Goal: Task Accomplishment & Management: Manage account settings

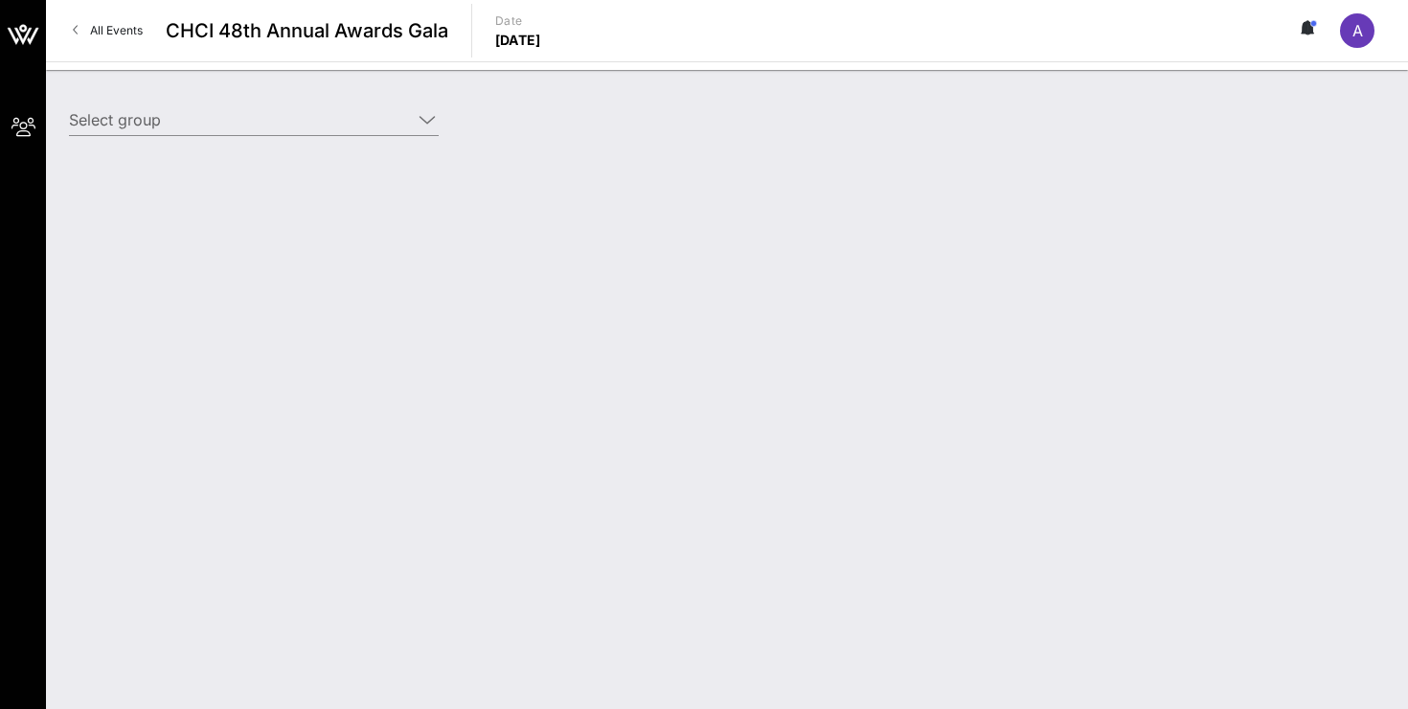
type input "AOC for Congress (AOC for Congress) [[PERSON_NAME] Serrano, [EMAIL_ADDRESS][DOM…"
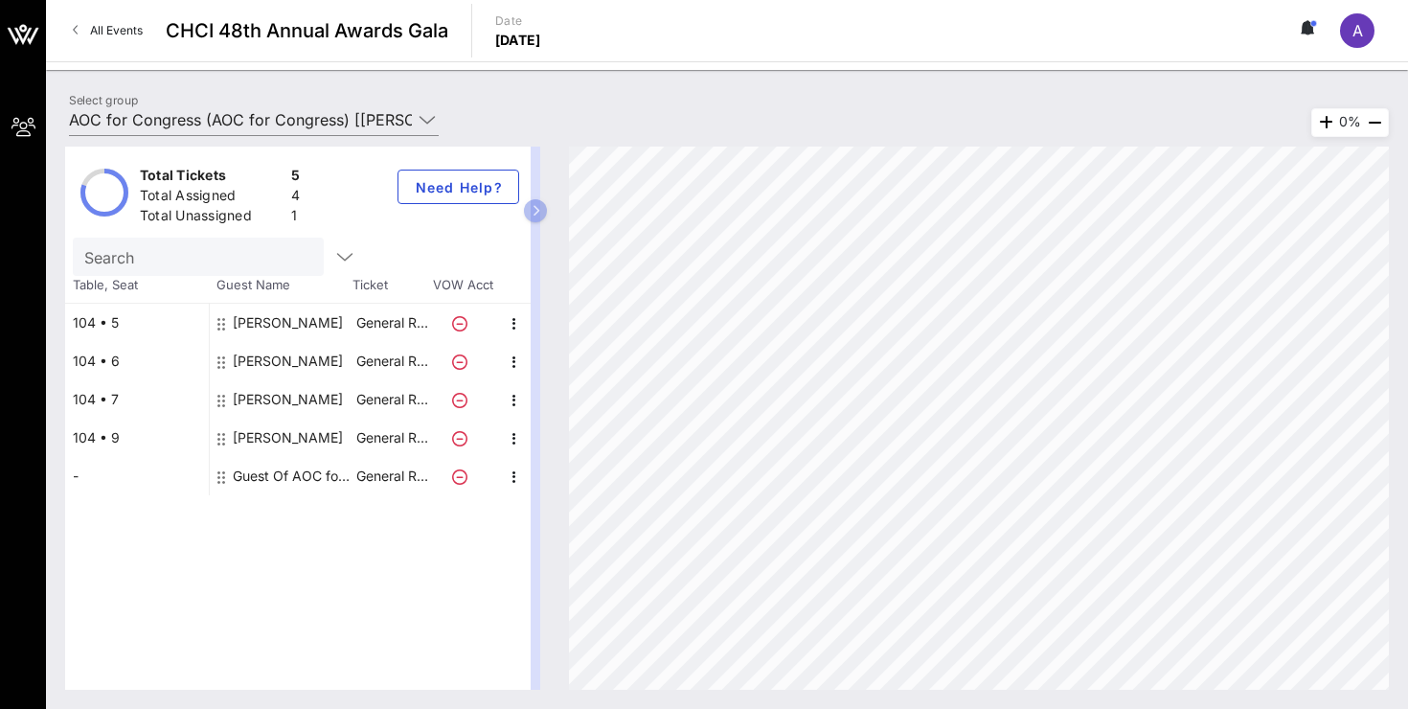
click at [147, 470] on div "-" at bounding box center [137, 476] width 144 height 38
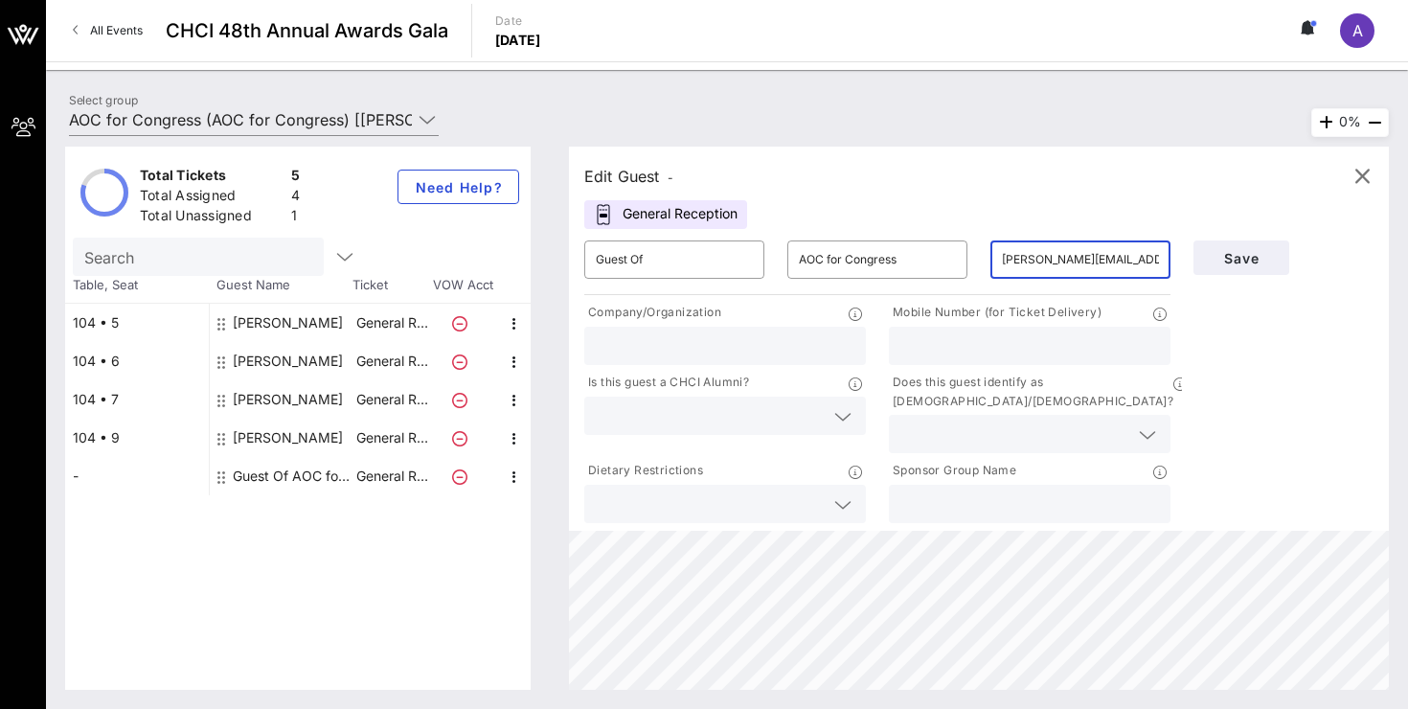
click at [1079, 256] on input "[PERSON_NAME][EMAIL_ADDRESS][DOMAIN_NAME]" at bounding box center [1080, 259] width 157 height 31
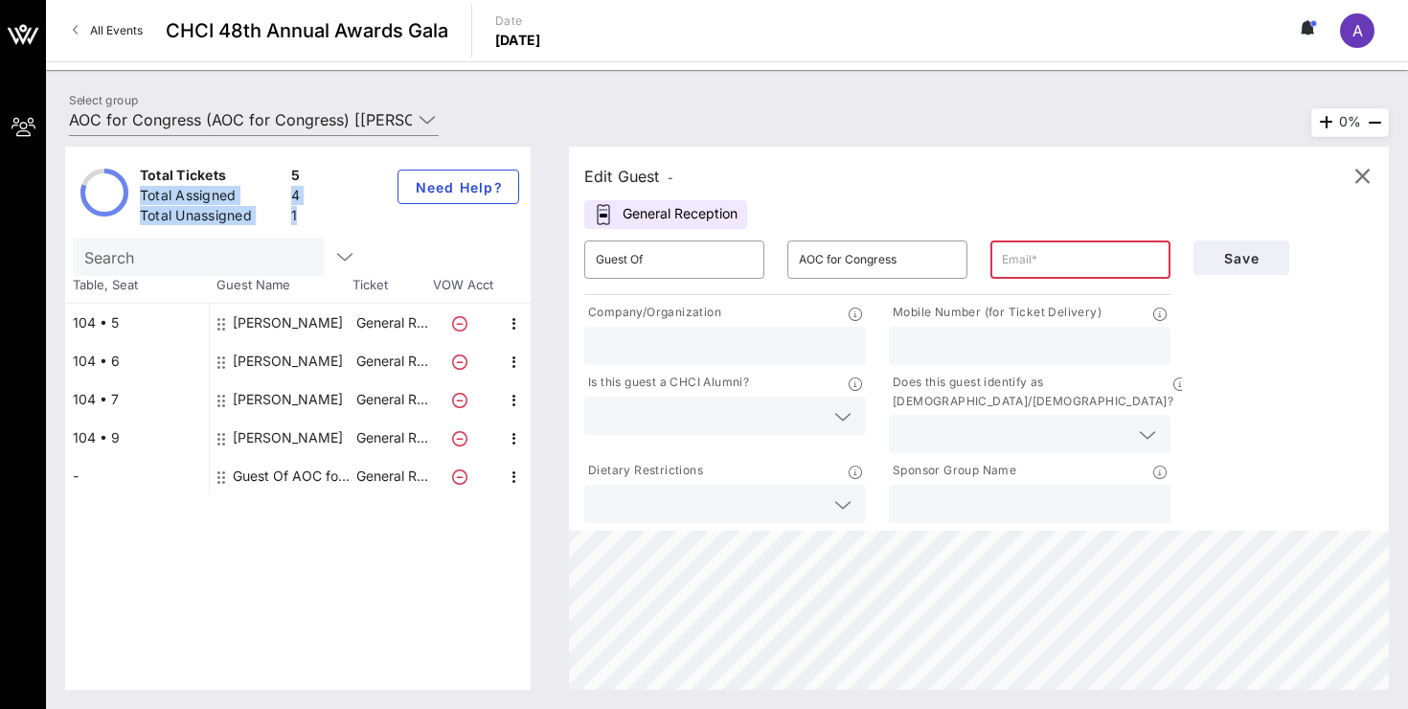
drag, startPoint x: 294, startPoint y: 215, endPoint x: 234, endPoint y: 185, distance: 67.2
click at [234, 185] on div "Total Tickets 5 Total Assigned 4 Total Unassigned 1" at bounding box center [220, 192] width 168 height 60
